Goal: Communication & Community: Answer question/provide support

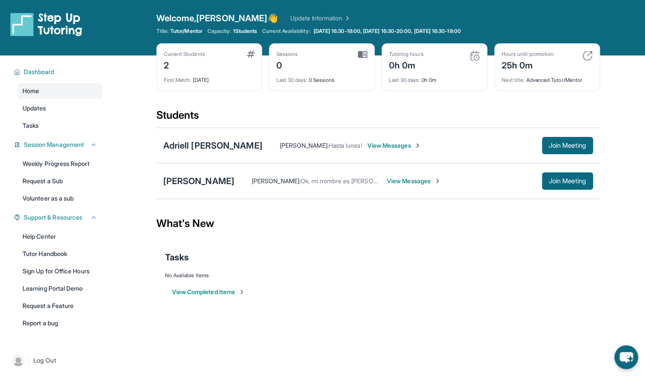
click at [394, 181] on span "View Messages" at bounding box center [414, 181] width 54 height 9
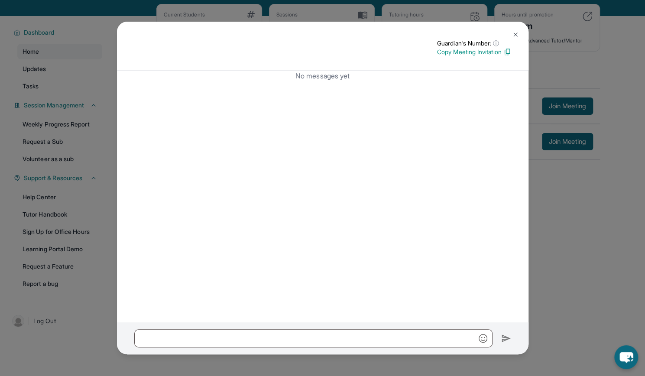
scroll to position [40, 0]
click at [323, 340] on input "text" at bounding box center [313, 338] width 358 height 18
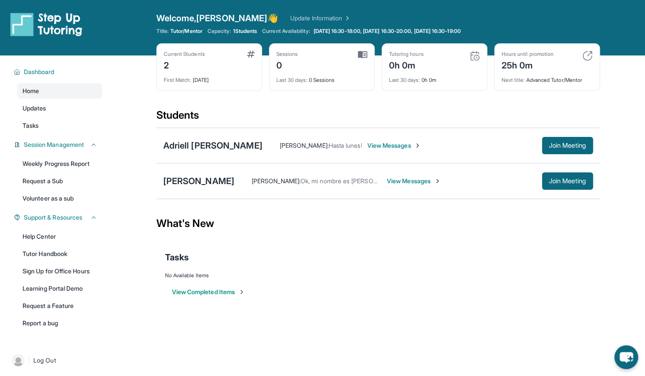
click at [387, 180] on span "View Messages" at bounding box center [414, 181] width 54 height 9
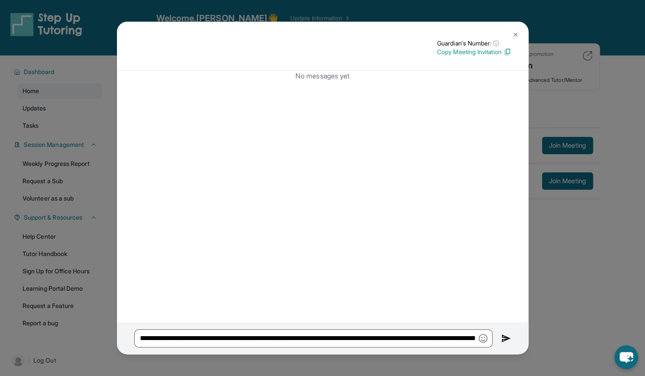
click at [503, 338] on img at bounding box center [506, 338] width 10 height 10
click at [476, 54] on p "Copy Meeting Invitation" at bounding box center [474, 52] width 74 height 9
click at [514, 31] on img at bounding box center [515, 34] width 7 height 7
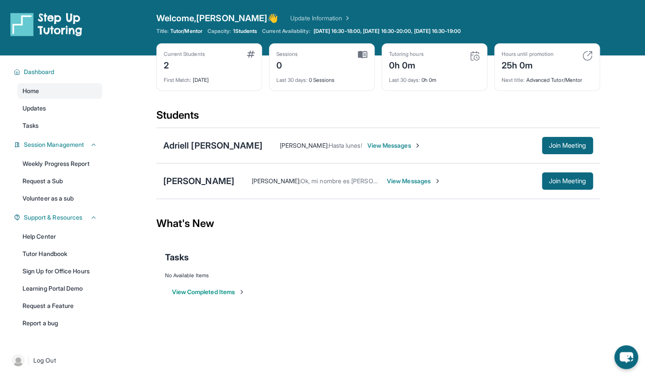
click at [404, 178] on span "View Messages" at bounding box center [414, 181] width 54 height 9
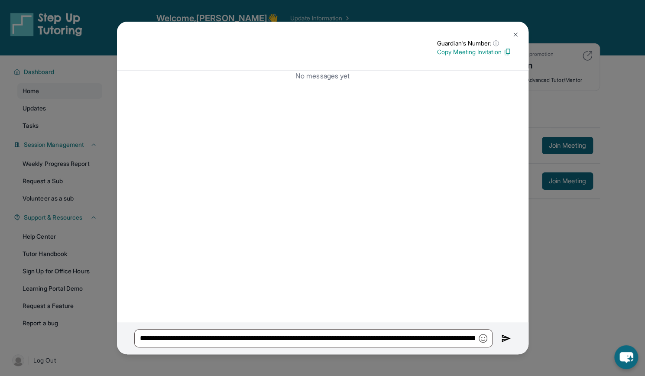
click at [500, 342] on div "**********" at bounding box center [322, 338] width 411 height 32
click at [506, 341] on img at bounding box center [506, 338] width 10 height 10
click at [517, 34] on img at bounding box center [515, 34] width 7 height 7
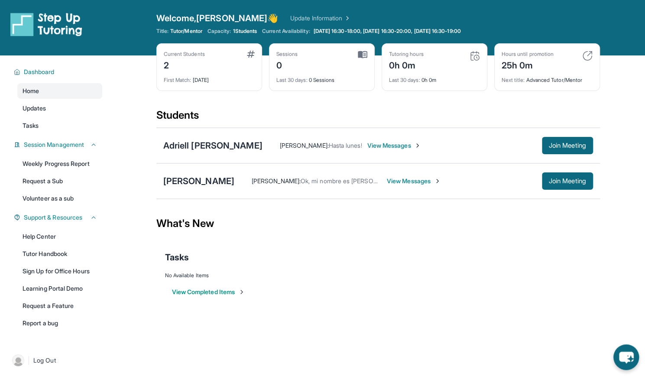
click at [632, 356] on icon "chat-button" at bounding box center [626, 358] width 14 height 12
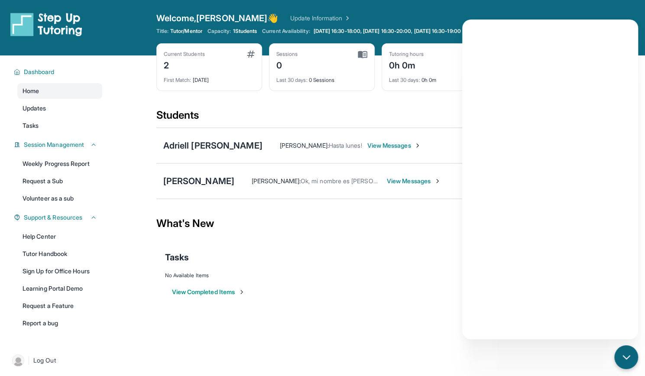
click at [264, 318] on div "Open sidebar Welcome, [PERSON_NAME] 👋 Update Information Title: Tutor/Mentor Ca…" at bounding box center [322, 188] width 645 height 376
click at [46, 235] on link "Help Center" at bounding box center [59, 237] width 85 height 16
